Goal: Task Accomplishment & Management: Complete application form

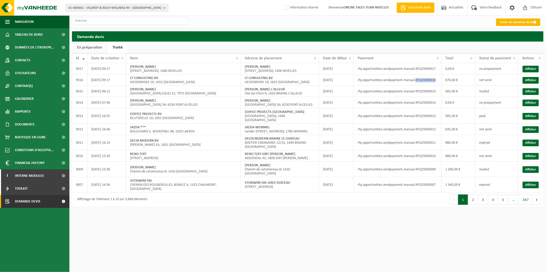
click at [513, 20] on link "Créer un nouveau devis" at bounding box center [518, 21] width 44 height 7
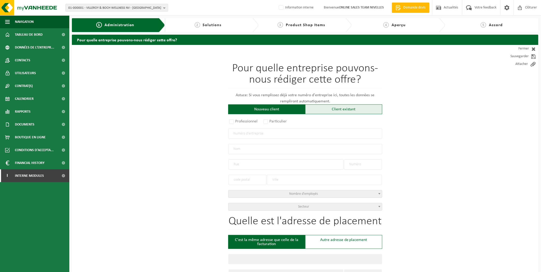
click at [348, 107] on div "Client existant" at bounding box center [343, 110] width 77 height 10
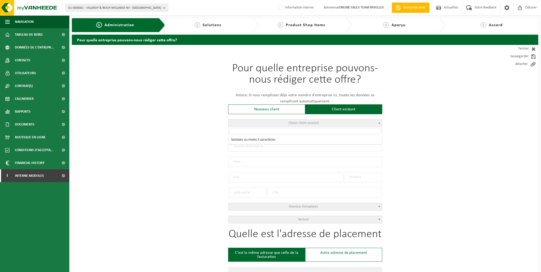
click at [274, 125] on span "Choisir client existant" at bounding box center [306, 123] width 154 height 7
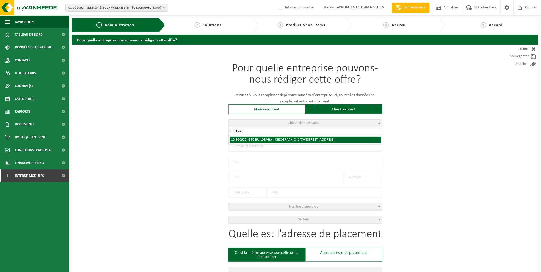
type input "gtc build"
select select "144670"
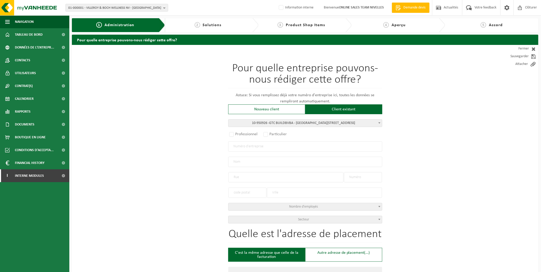
radio input "true"
type input "0541.333.145"
type input "GTC BUILD BVBA"
type input "HARELBEEKSTRAAT"
type input "170"
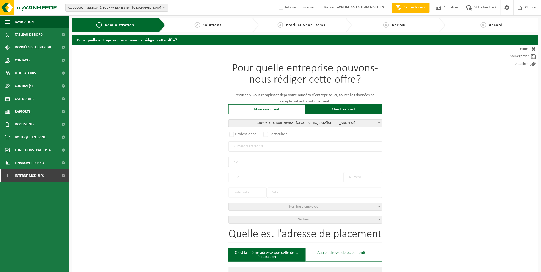
type input "8550"
type input "ZWEVEGEM"
select select "11"
type input "GTC BUILD BVBA"
type input "HARELBEEKSTRAAT"
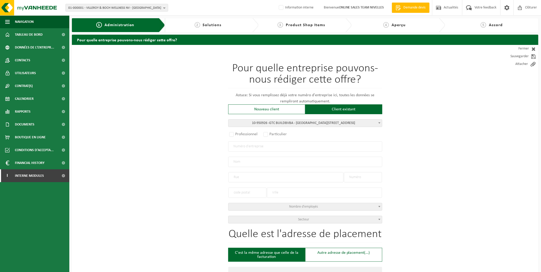
type input "170"
type input "8550"
type input "ZWEVEGEM"
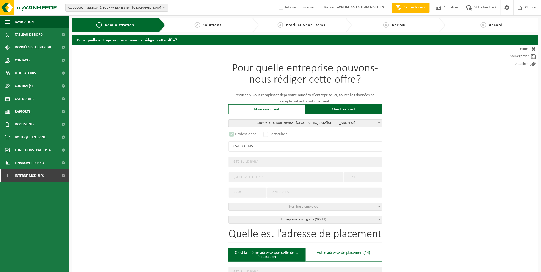
select select "D"
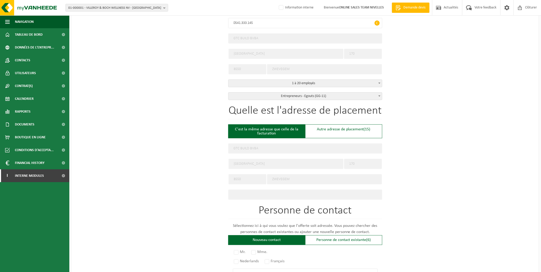
scroll to position [143, 0]
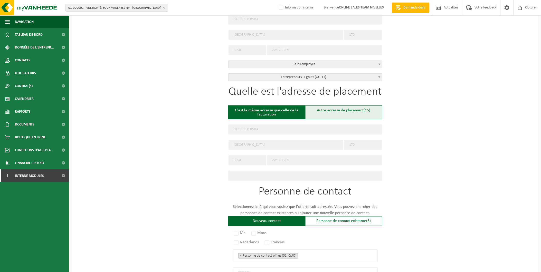
click at [366, 111] on span "(15)" at bounding box center [367, 110] width 7 height 4
type input "Chantier -"
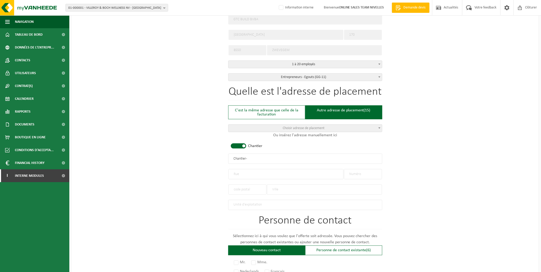
click at [279, 170] on input "text" at bounding box center [286, 174] width 115 height 10
paste input "Martelarenstraat 181"
type input "Martelarenstraat"
type input "181"
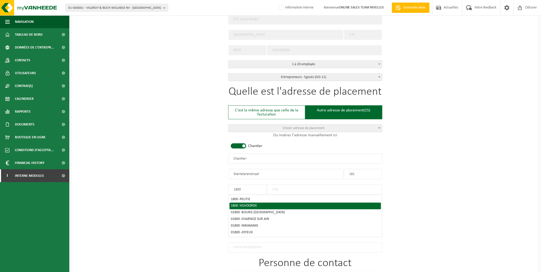
type input "1800"
click at [256, 204] on span "VILVOORDE" at bounding box center [248, 206] width 17 height 4
type input "VILVOORDE"
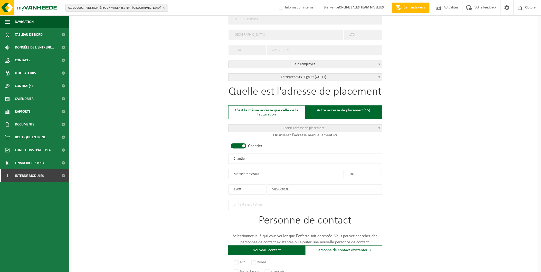
drag, startPoint x: 259, startPoint y: 157, endPoint x: 207, endPoint y: 156, distance: 51.6
click at [207, 156] on div "Pour quelle entreprise pouvons-nous rédiger cette offre? Astuce: Si vous rempli…" at bounding box center [305, 157] width 467 height 511
click at [273, 157] on input "GTC BUILD -" at bounding box center [305, 159] width 154 height 10
click at [248, 157] on input "GTC BUILD - BASE MILITAIRE" at bounding box center [305, 159] width 154 height 10
click at [283, 157] on input "GTC BUILD - BASE MILITAIRE" at bounding box center [305, 159] width 154 height 10
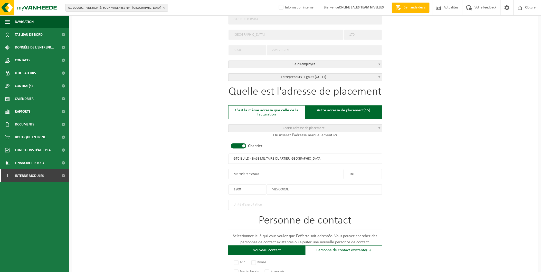
click at [299, 157] on input "GTC BUILD - BASE MILITAIRE QUARTIER HOUSSIAU" at bounding box center [305, 159] width 154 height 10
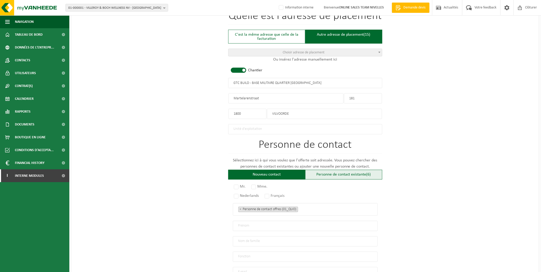
scroll to position [228, 0]
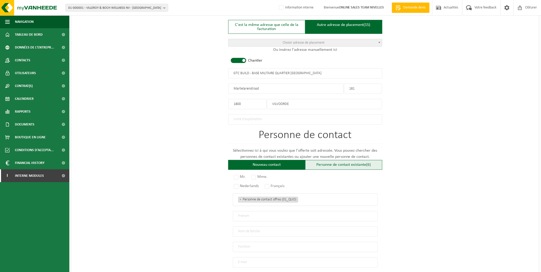
type input "GTC BUILD - BASE MILITAIRE QUARTIER HOUSIAU"
click at [334, 160] on div "Personne de contact existante (6)" at bounding box center [343, 165] width 77 height 10
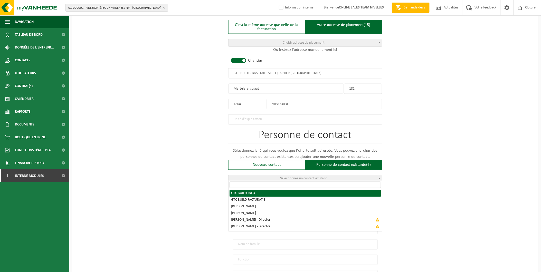
click at [287, 178] on span "Sélectionnez un contact existant" at bounding box center [304, 179] width 47 height 4
radio input "true"
select select "{"code":"10-953791","firstname":"INFO","surname":"GTC BUILD","gender":"Unknown"…"
type input "INFO"
type input "GTC BUILD"
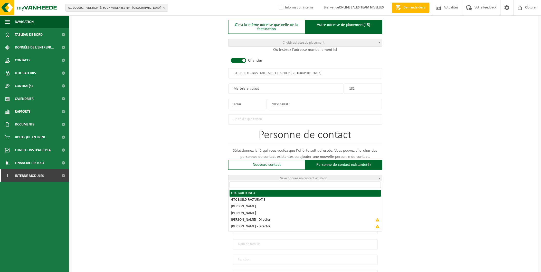
type input "info@gtcbuild.be"
type input "0032 476 29 77 33"
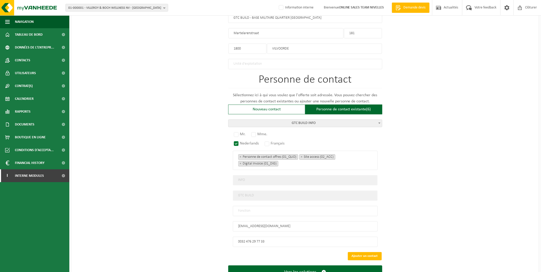
scroll to position [285, 0]
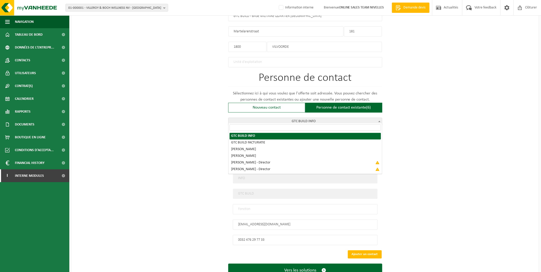
click at [310, 119] on span "GTC BUILD INFO" at bounding box center [306, 121] width 154 height 7
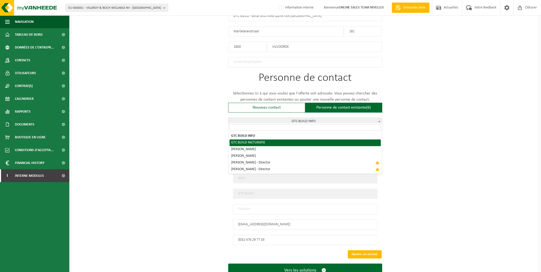
select select "{"code":"10-954645","firstname":"FACTURATIE","surname":"GTC BUILD","gender":"Un…"
type input "FACTURATIE"
type input "facturatie@gtcbuild.be"
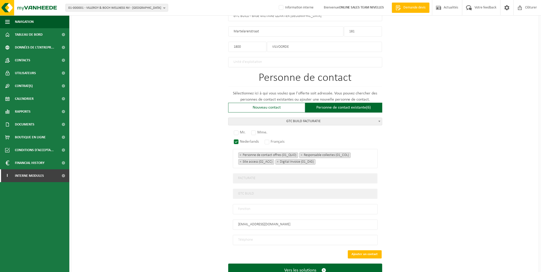
click at [291, 118] on span "GTC BUILD FACTURATIE" at bounding box center [306, 121] width 154 height 7
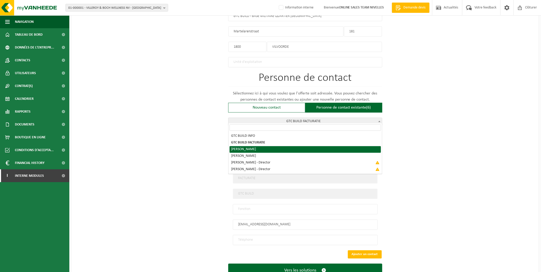
select select "{"code":"10-959912","firstname":"SARAH","surname":"VANCOILLIE","gender":"Unknow…"
type input "SARAH"
type input "VANCOILLIE"
type input "admin@gtcbuild.be"
type input "+32 56 14 03 14"
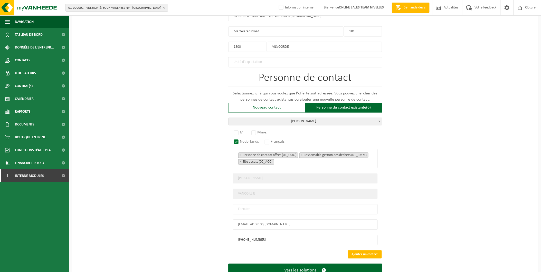
click at [276, 122] on span "VANCOILLIE SARAH" at bounding box center [306, 121] width 154 height 7
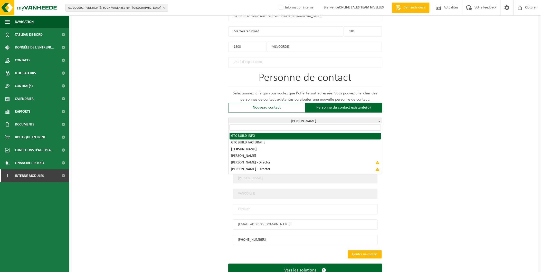
select select "{"code":"10-953791","firstname":"INFO","surname":"GTC BUILD","gender":"Unknown"…"
type input "INFO"
type input "GTC BUILD"
type input "info@gtcbuild.be"
type input "0032 476 29 77 33"
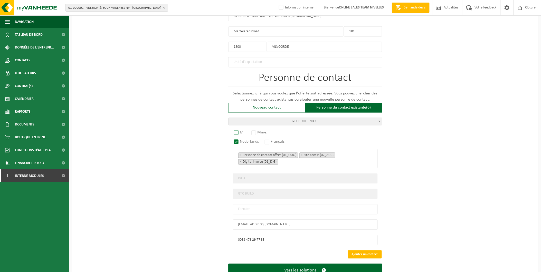
click at [238, 130] on label "Mr." at bounding box center [240, 132] width 14 height 7
radio input "true"
click at [259, 133] on label "Mme." at bounding box center [259, 132] width 19 height 7
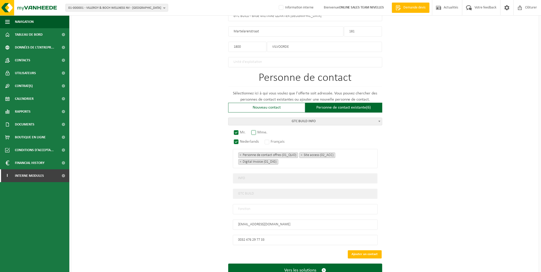
radio input "true"
click at [274, 140] on label "Français" at bounding box center [275, 141] width 23 height 7
radio input "true"
click at [270, 206] on input "text" at bounding box center [305, 209] width 145 height 10
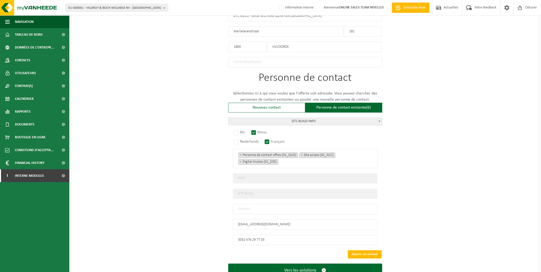
type input "Manager"
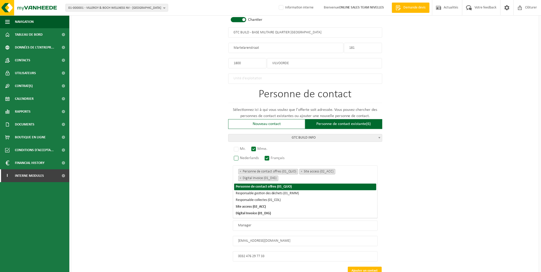
click at [239, 155] on label "Nederlands" at bounding box center [247, 158] width 28 height 7
radio input "true"
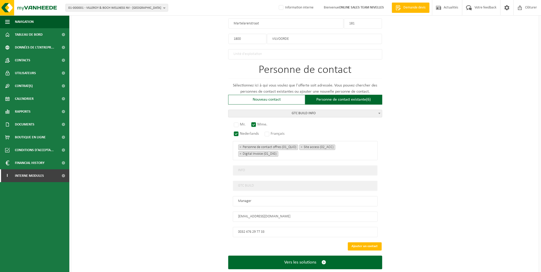
scroll to position [302, 0]
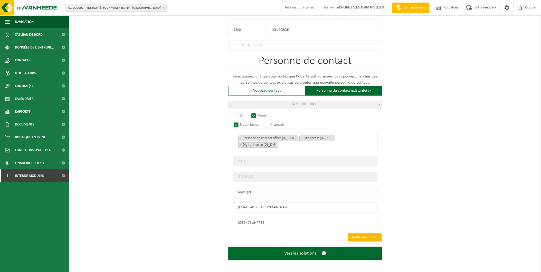
click at [365, 234] on button "Ajouter un contact" at bounding box center [365, 238] width 34 height 8
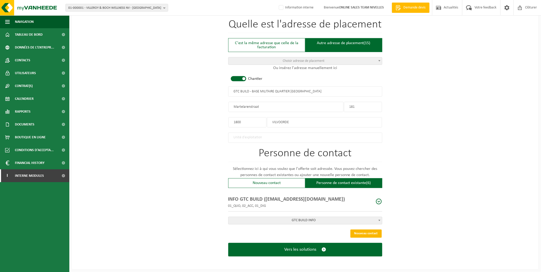
scroll to position [208, 0]
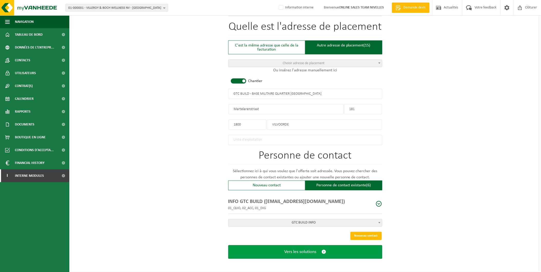
click at [288, 251] on span "Vers les solutions" at bounding box center [300, 252] width 32 height 5
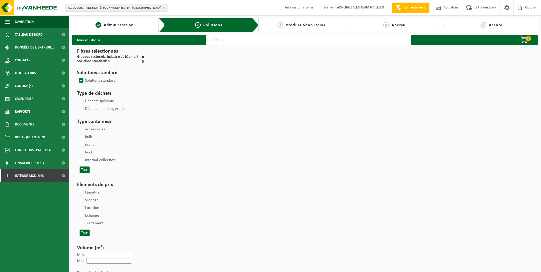
select select
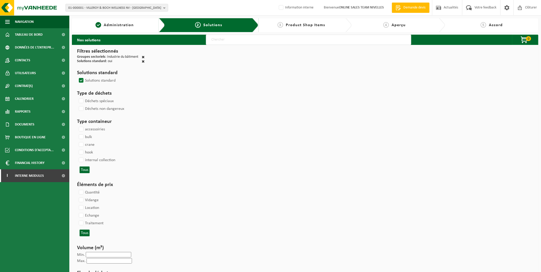
select select
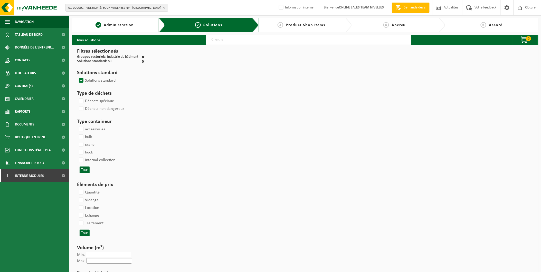
select select
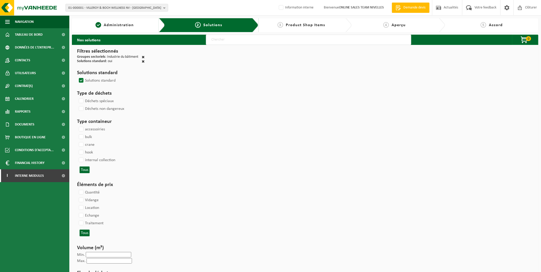
select select
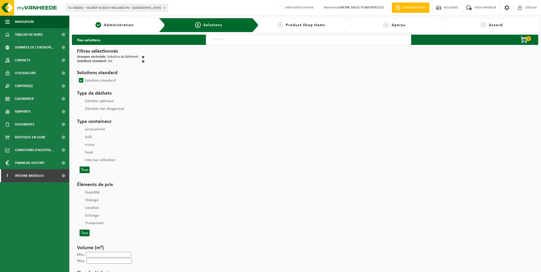
select select
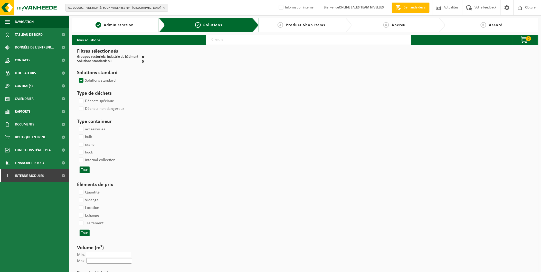
select select
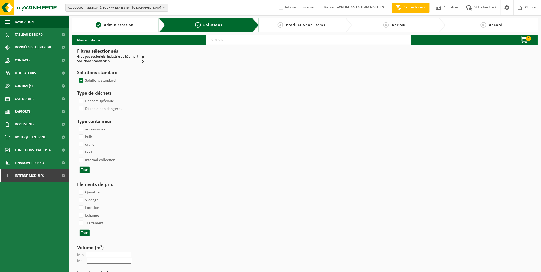
select select
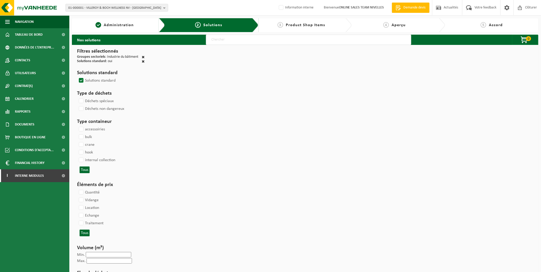
select select
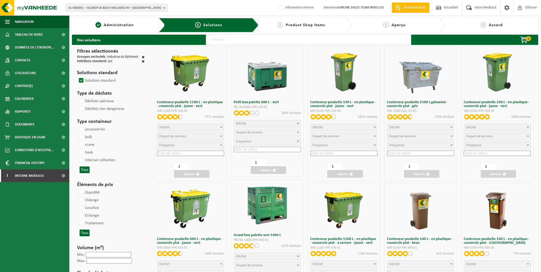
click at [222, 35] on input "text" at bounding box center [309, 40] width 206 height 10
type input "000291"
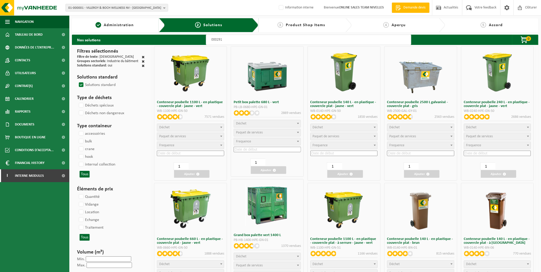
select select
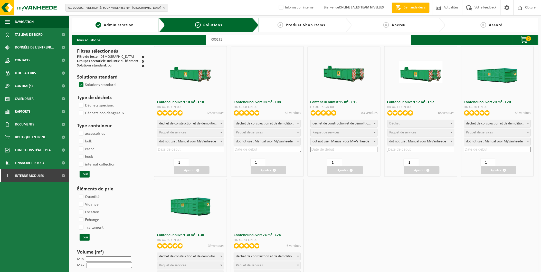
select select
select select "197"
select select
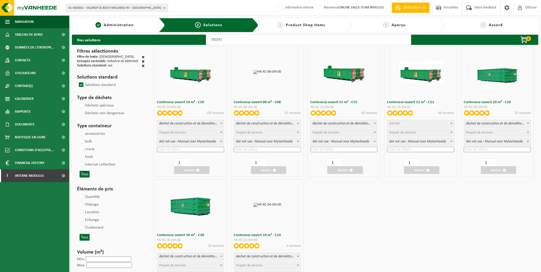
select select
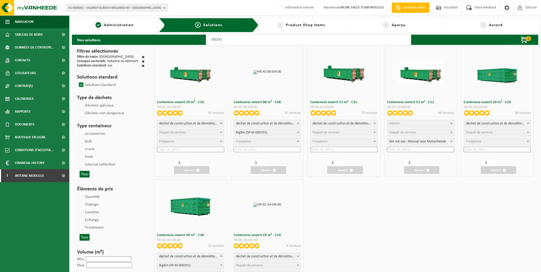
select select "197"
select select
select select "25"
select select "197"
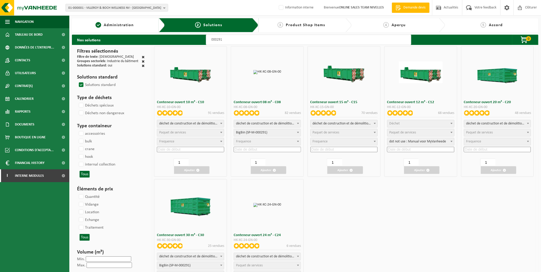
select select
select select "25"
click at [262, 150] on input at bounding box center [267, 149] width 67 height 5
click at [278, 202] on div "26" at bounding box center [278, 203] width 9 height 8
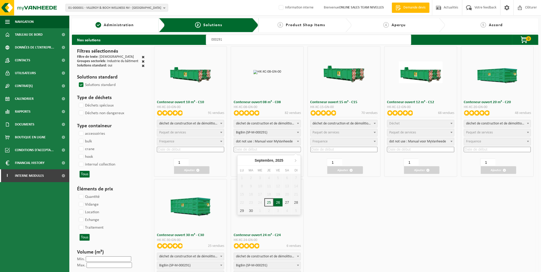
type input "2025-09-26"
click at [275, 169] on span "button" at bounding box center [274, 170] width 3 height 3
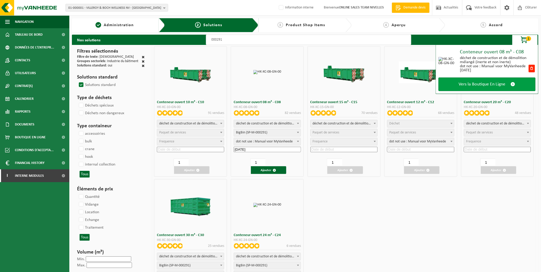
click at [461, 85] on span "Vers la Boutique En Ligne" at bounding box center [482, 84] width 47 height 5
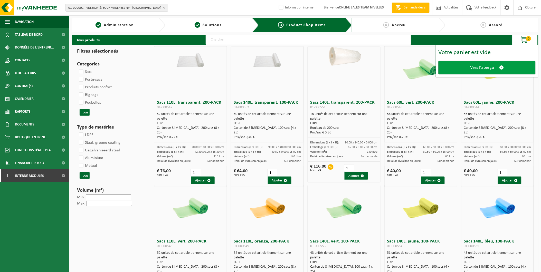
click at [487, 65] on span "Vers l'aperçu" at bounding box center [483, 67] width 24 height 5
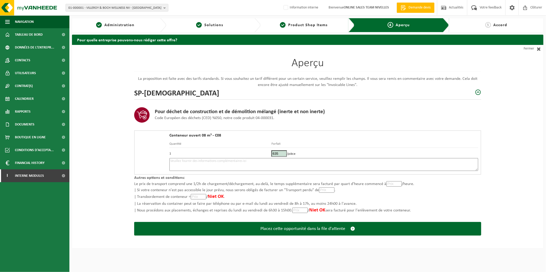
click at [236, 169] on textarea at bounding box center [323, 164] width 309 height 13
type textarea "p"
paste textarea "MG L5"
click at [199, 161] on textarea "Placement 26/09 - MG L5" at bounding box center [323, 164] width 309 height 13
click at [246, 161] on textarea "Placement 26/09 - placer au batiment MG L5" at bounding box center [323, 164] width 309 height 13
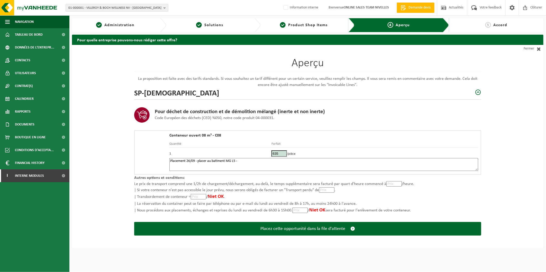
paste textarea "056/ 14 03 14"
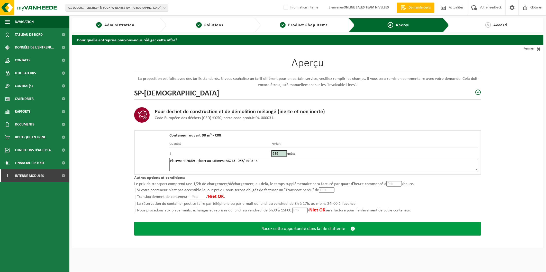
type textarea "Placement 26/09 - placer au batiment MG L5 - 056/ 14 03 14"
click at [263, 223] on button "Placez cette opportunité dans la file d'attente" at bounding box center [307, 229] width 347 height 14
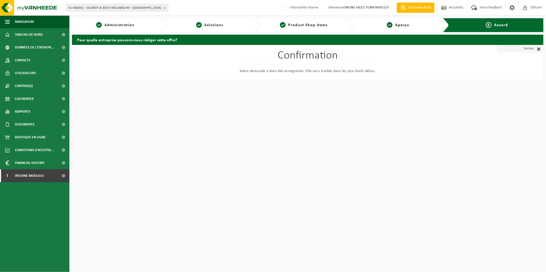
click at [530, 48] on link "Fermer" at bounding box center [520, 49] width 46 height 8
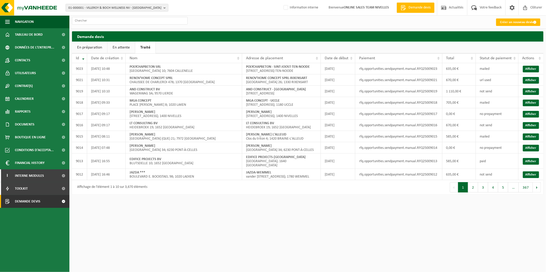
click at [120, 46] on link "En attente" at bounding box center [120, 48] width 27 height 12
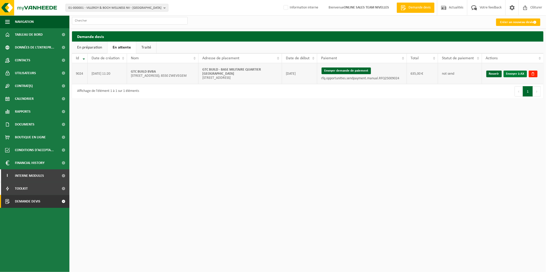
click at [513, 74] on link "Envoyer à AX" at bounding box center [514, 74] width 23 height 7
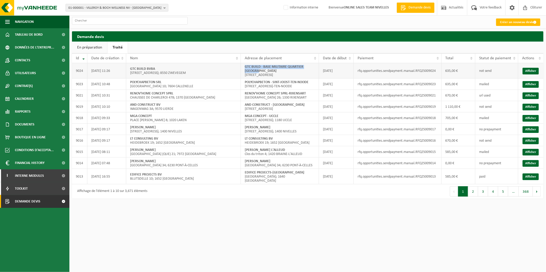
drag, startPoint x: 267, startPoint y: 71, endPoint x: 242, endPoint y: 67, distance: 25.6
click at [242, 67] on td "GTC BUILD - BASE MILITAIRE QUARTIER HOUSIAU [STREET_ADDRESS]" at bounding box center [280, 70] width 78 height 15
copy strong "GTC BUILD - BASE MILITAIRE QUARTIER [GEOGRAPHIC_DATA]"
